Goal: Information Seeking & Learning: Check status

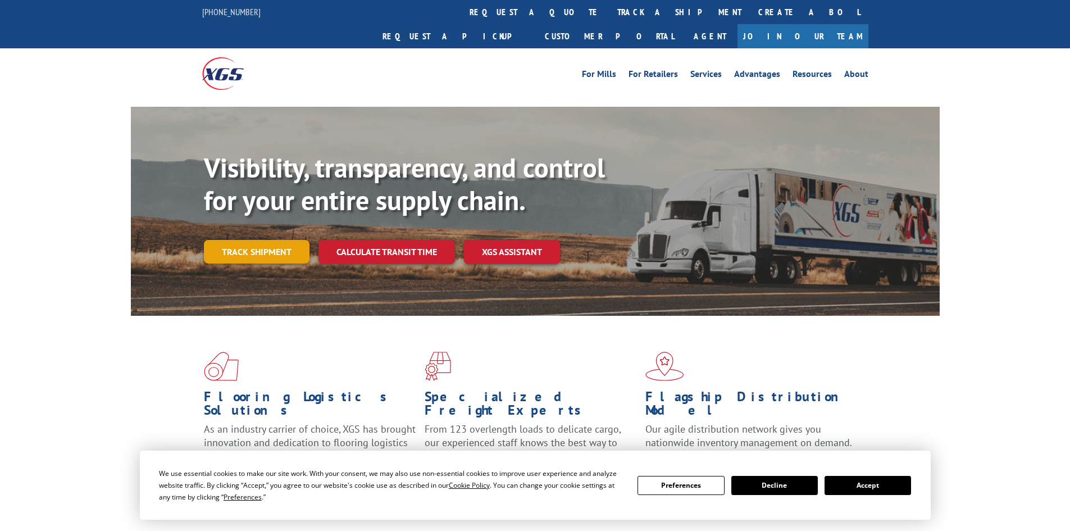
click at [261, 240] on link "Track shipment" at bounding box center [257, 252] width 106 height 24
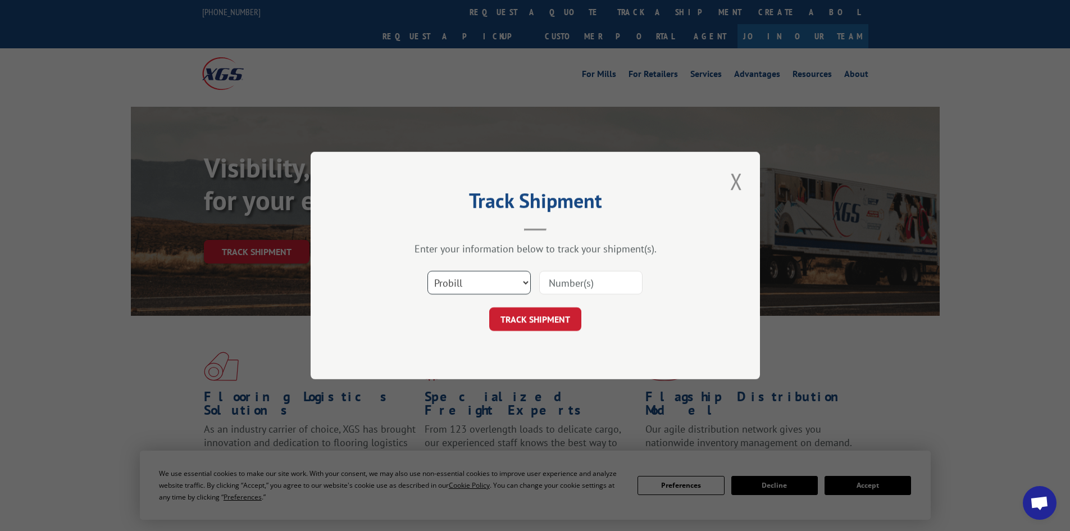
click at [507, 281] on select "Select category... Probill BOL PO" at bounding box center [479, 283] width 103 height 24
select select "bol"
click at [428, 271] on select "Select category... Probill BOL PO" at bounding box center [479, 283] width 103 height 24
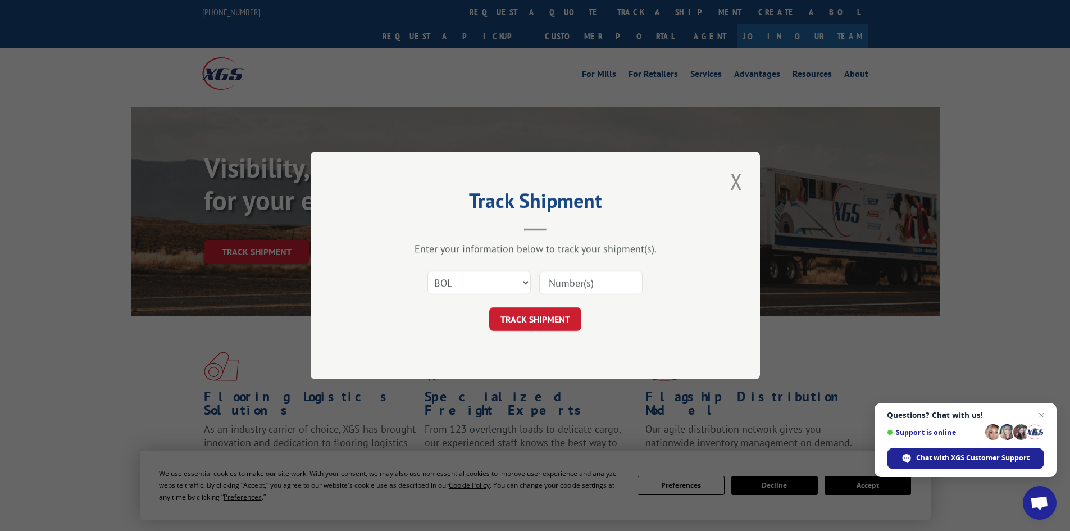
drag, startPoint x: 578, startPoint y: 295, endPoint x: 542, endPoint y: 280, distance: 38.8
click at [542, 280] on input at bounding box center [590, 283] width 103 height 24
paste input "4846988"
type input "4846988"
click at [558, 305] on form "Select category... Probill BOL PO 4846988 TRACK SHIPMENT" at bounding box center [535, 297] width 337 height 67
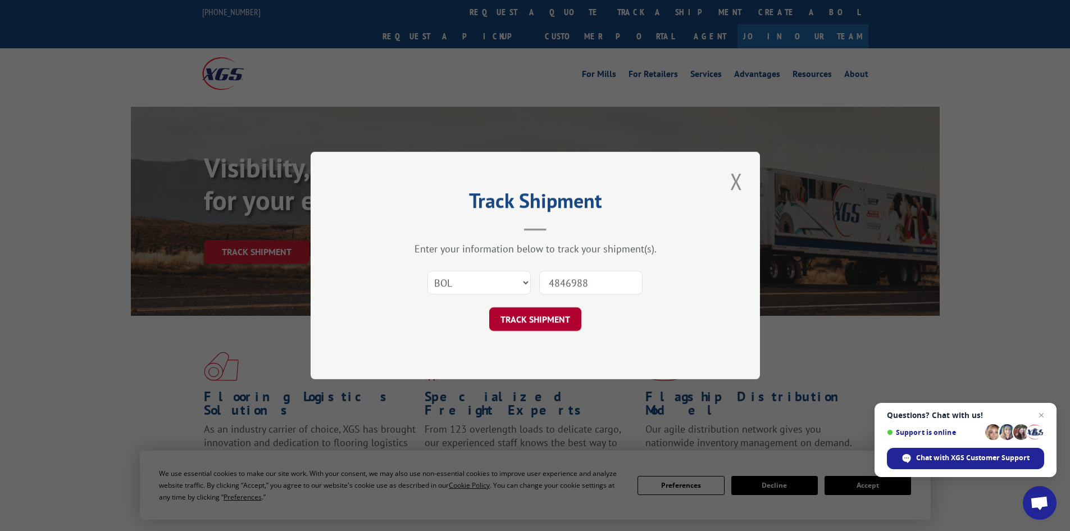
click at [557, 315] on button "TRACK SHIPMENT" at bounding box center [535, 319] width 92 height 24
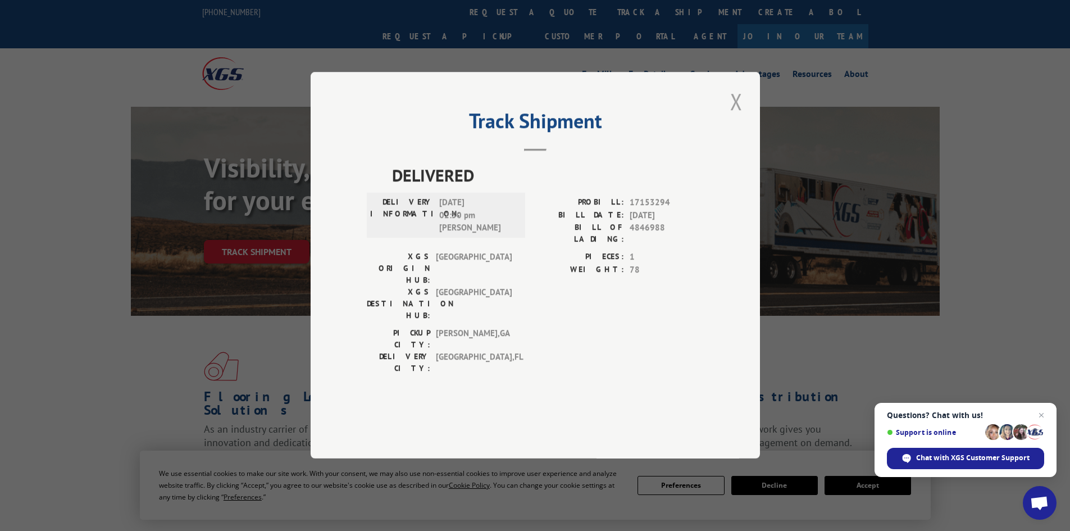
click at [737, 117] on button "Close modal" at bounding box center [736, 101] width 19 height 31
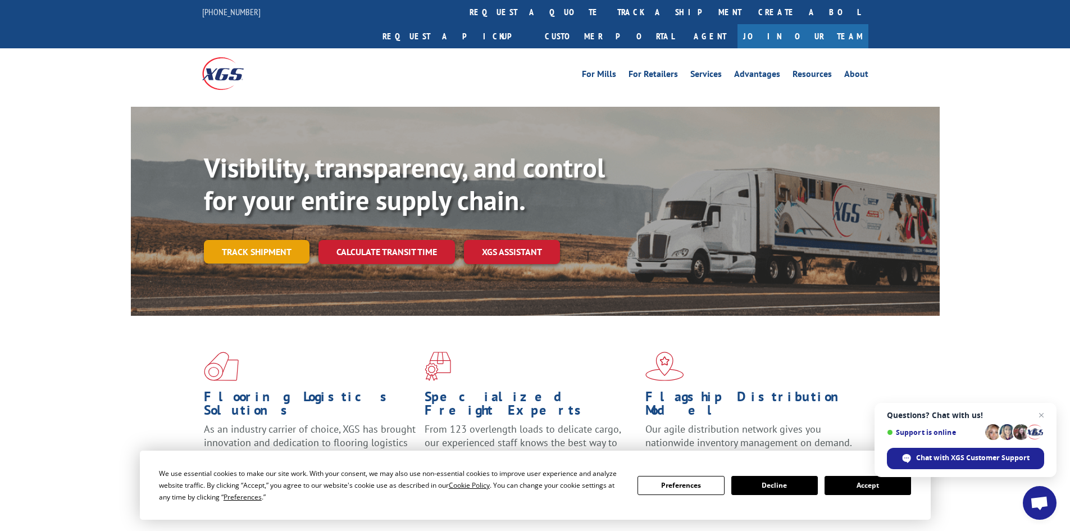
click at [289, 240] on link "Track shipment" at bounding box center [257, 252] width 106 height 24
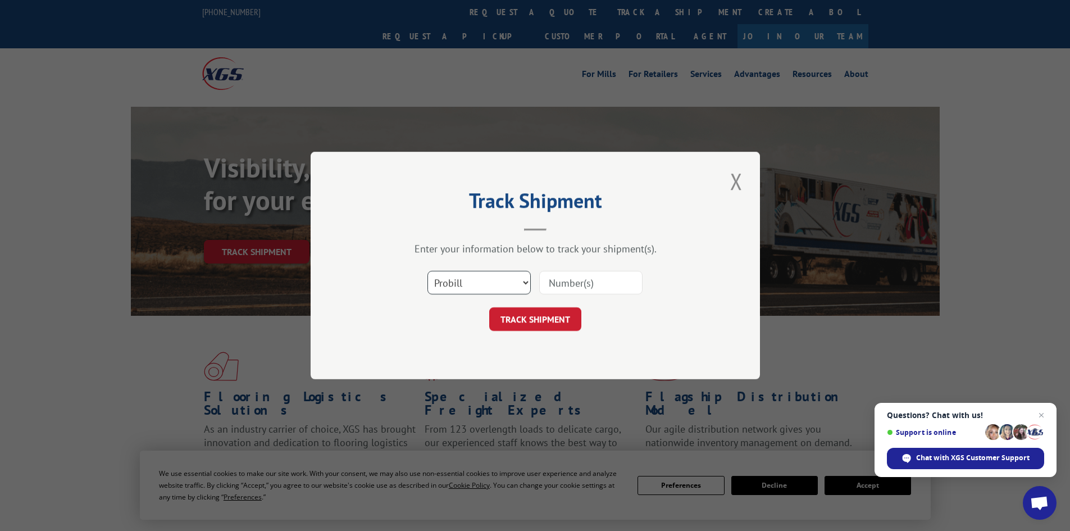
click at [524, 285] on select "Select category... Probill BOL PO" at bounding box center [479, 283] width 103 height 24
select select "bol"
click at [428, 271] on select "Select category... Probill BOL PO" at bounding box center [479, 283] width 103 height 24
paste input "5957678"
type input "5957678"
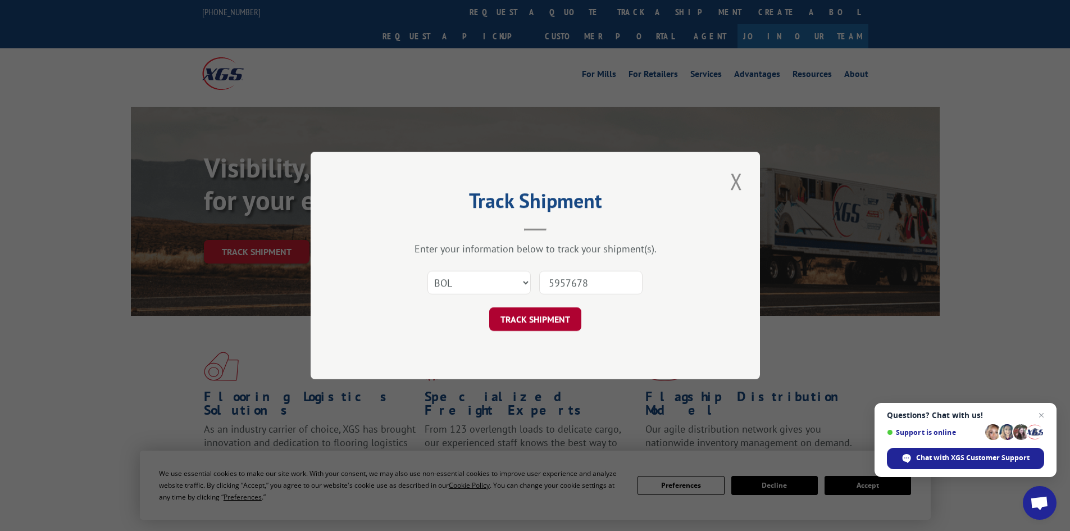
click at [522, 323] on button "TRACK SHIPMENT" at bounding box center [535, 319] width 92 height 24
